Goal: Transaction & Acquisition: Download file/media

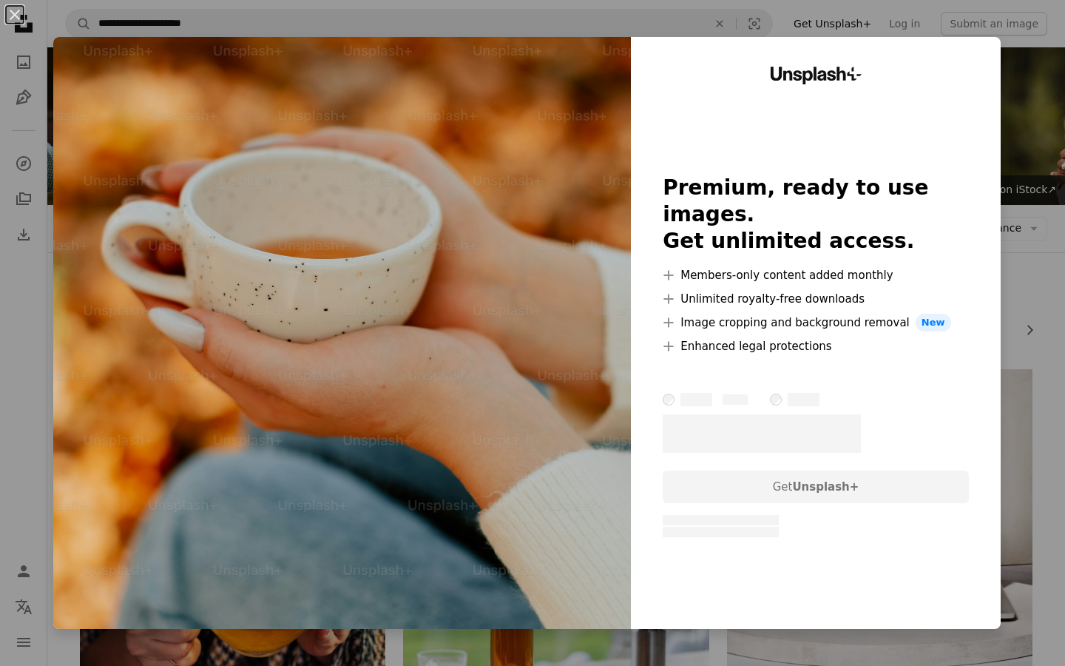
scroll to position [704, 0]
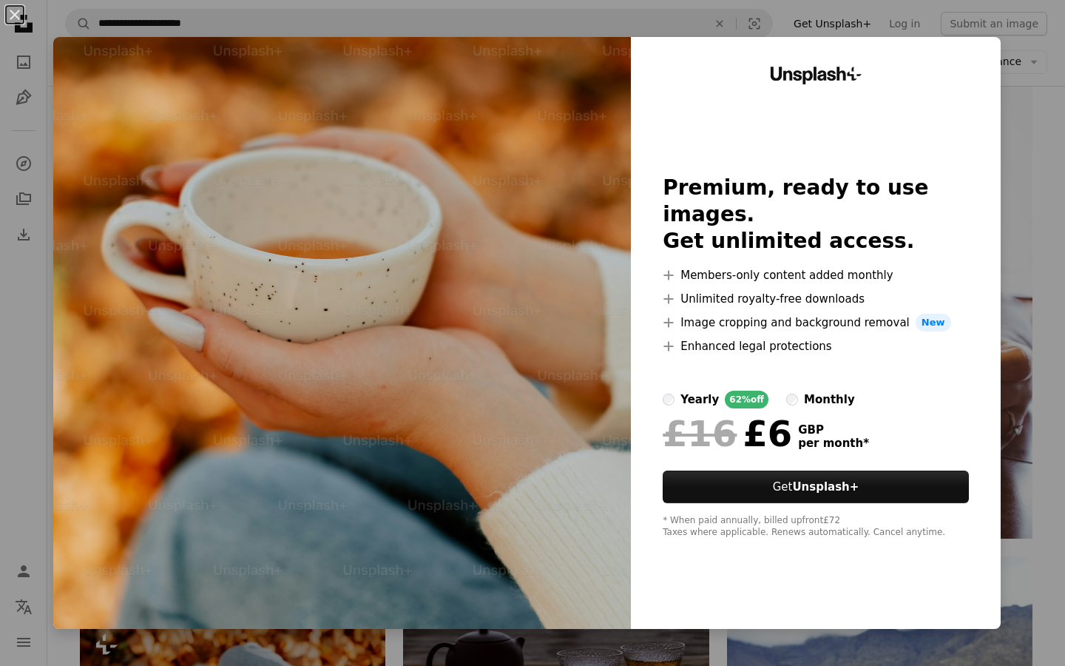
click at [1058, 466] on div "An X shape Unsplash+ Premium, ready to use images. Get unlimited access. A plus…" at bounding box center [532, 333] width 1065 height 666
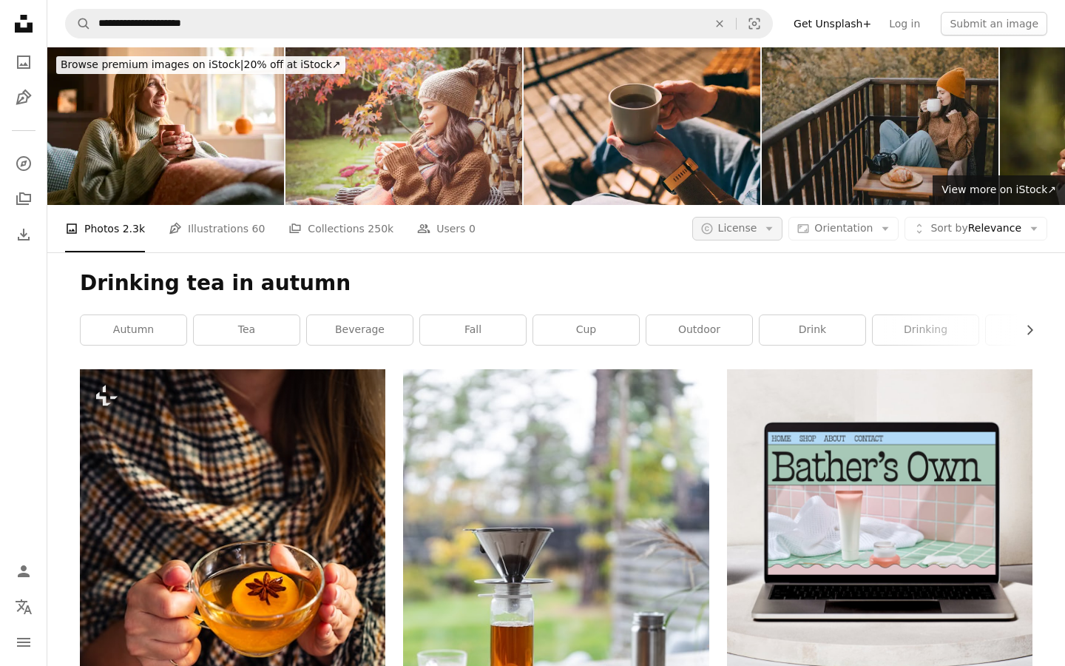
click at [774, 231] on icon "Arrow down" at bounding box center [769, 228] width 13 height 13
click at [741, 347] on span "Free" at bounding box center [776, 347] width 90 height 15
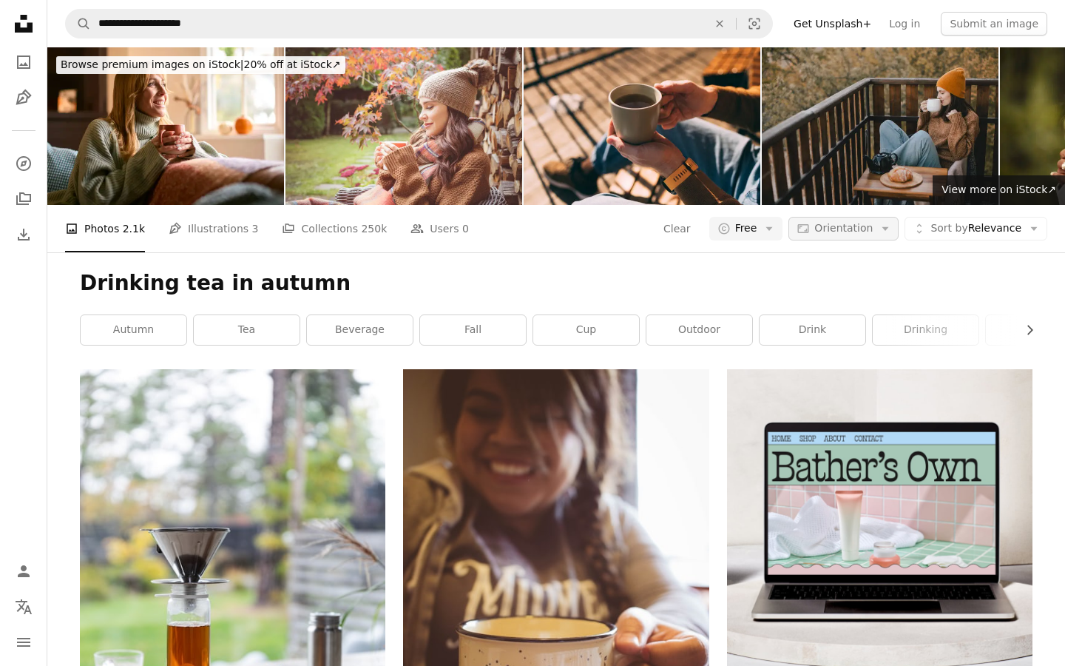
click at [887, 223] on icon "Arrow down" at bounding box center [885, 228] width 13 height 13
click at [822, 323] on link "Landscape" at bounding box center [861, 320] width 121 height 27
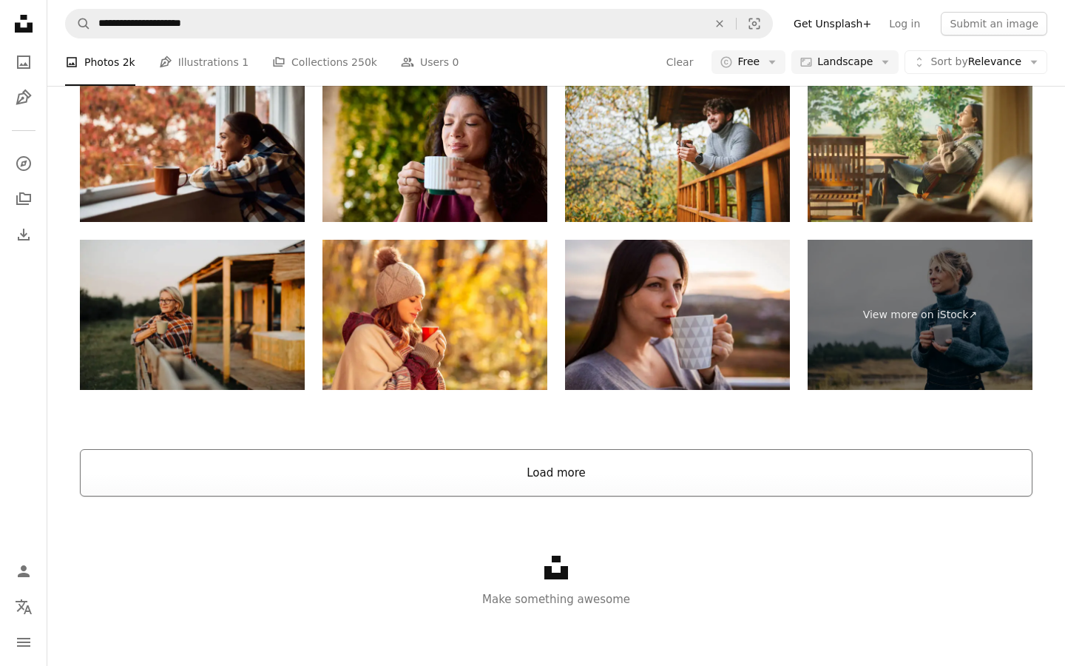
click at [575, 482] on button "Load more" at bounding box center [556, 472] width 953 height 47
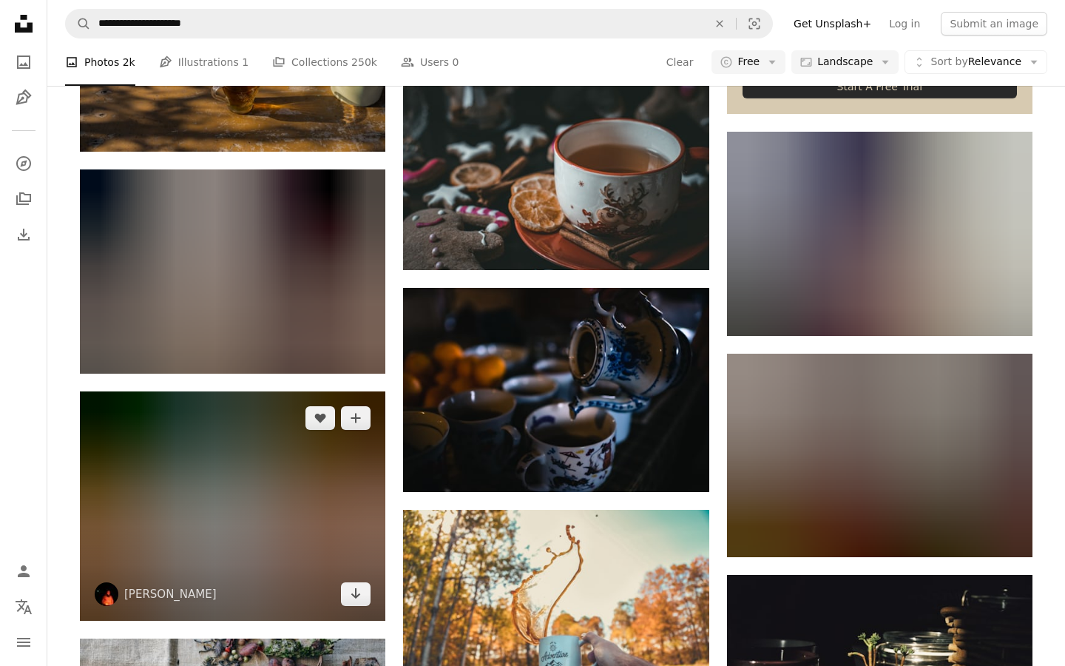
scroll to position [5115, 0]
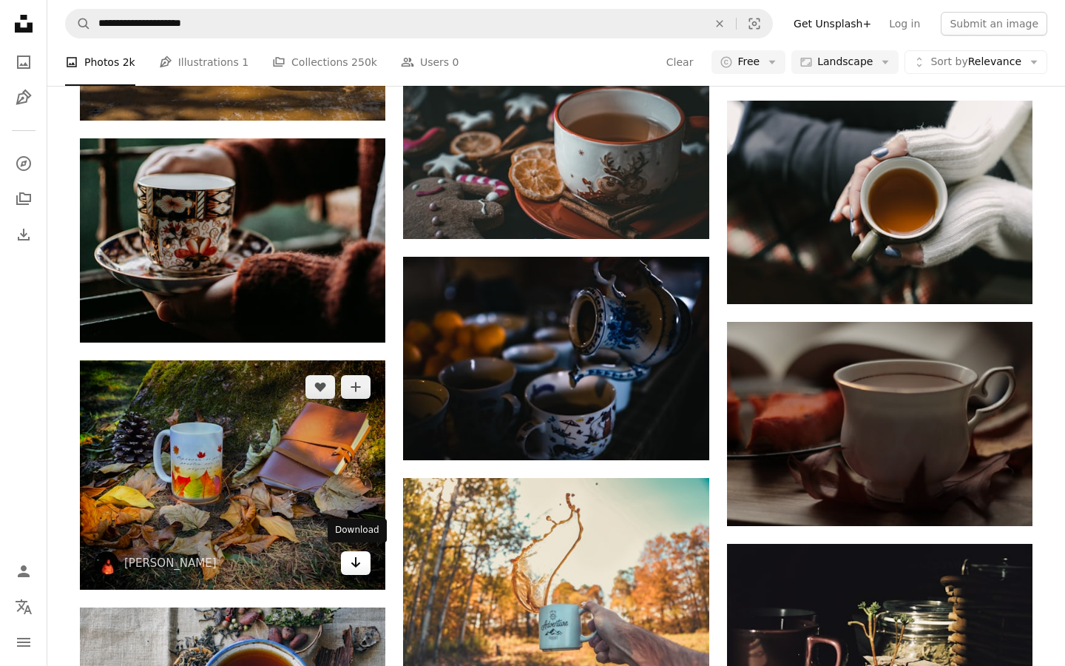
click at [362, 564] on link "Arrow pointing down" at bounding box center [356, 563] width 30 height 24
